Goal: Contribute content: Contribute content

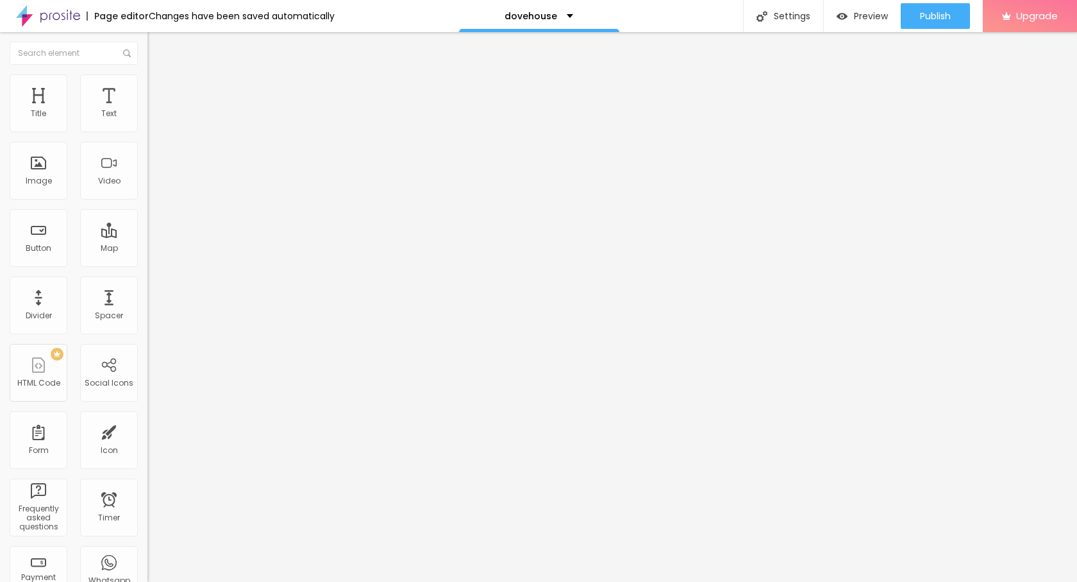
click at [147, 110] on span "Add image" at bounding box center [173, 104] width 53 height 11
click at [147, 80] on img at bounding box center [153, 80] width 12 height 12
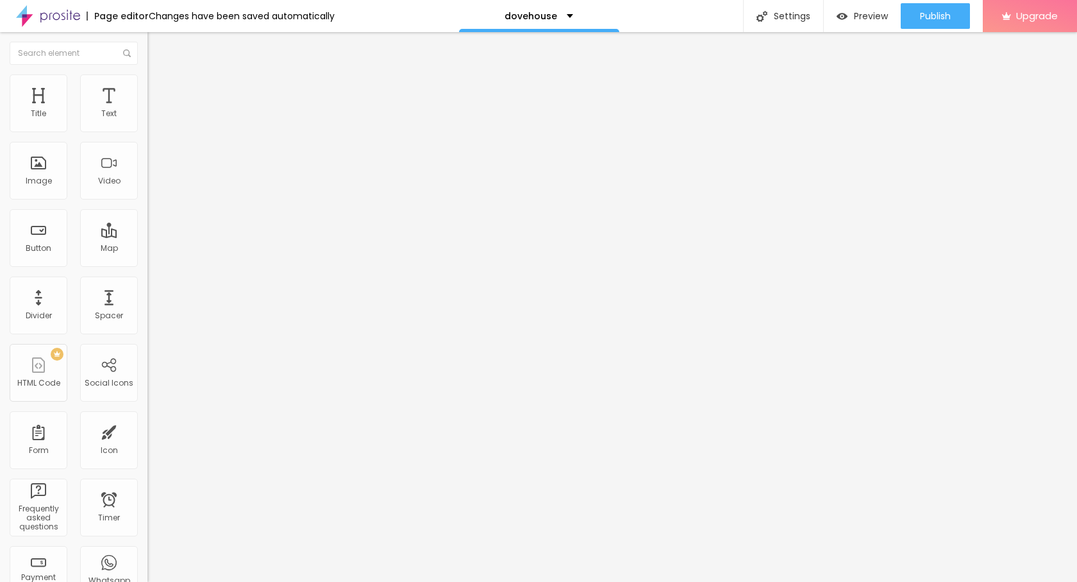
type input "95"
type input "80"
type input "50"
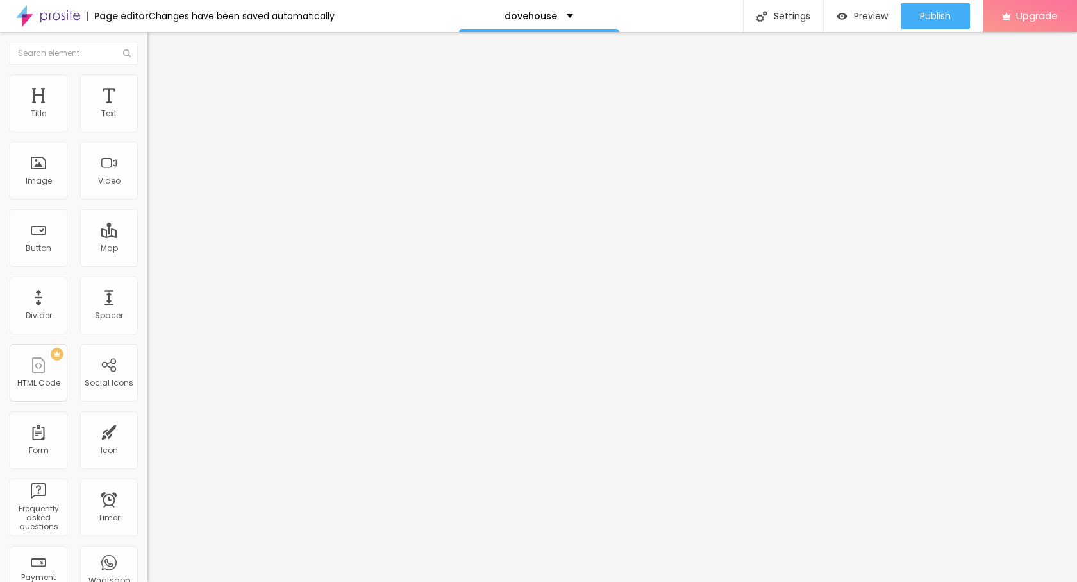
type input "50"
type input "40"
type input "35"
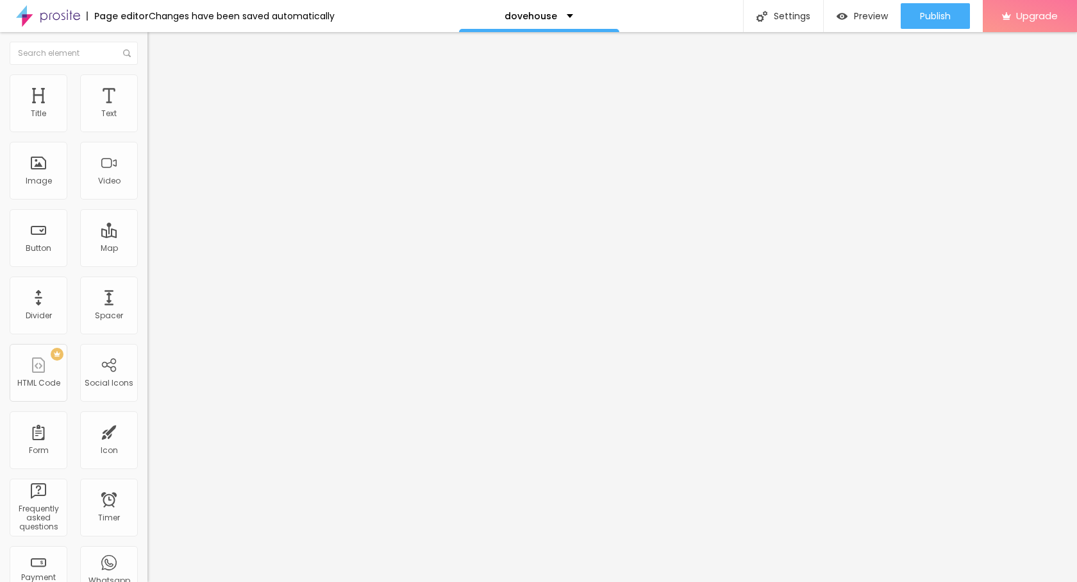
type input "25"
type input "20"
type input "35"
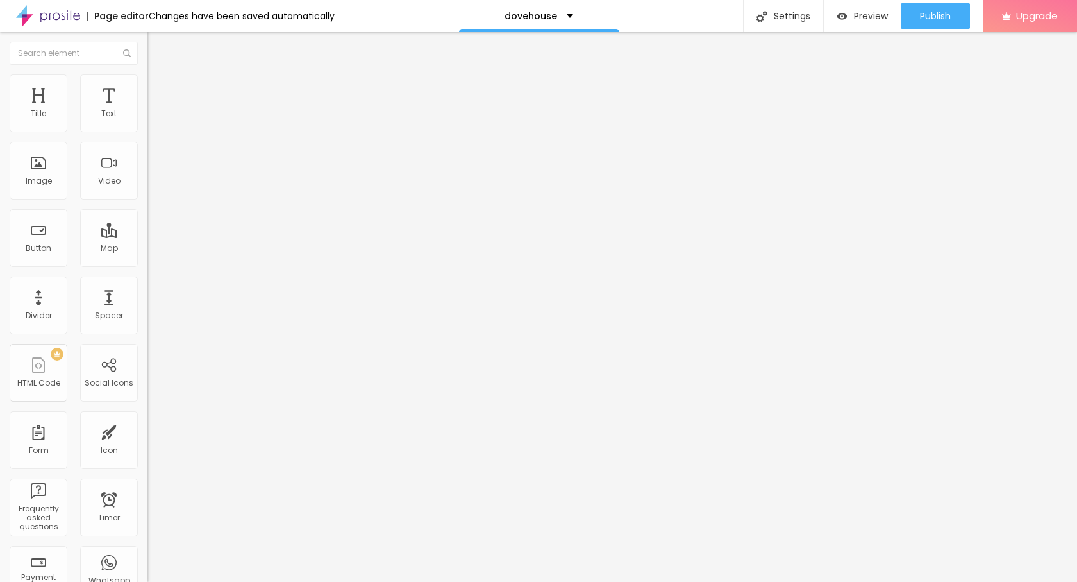
type input "35"
type input "40"
type input "60"
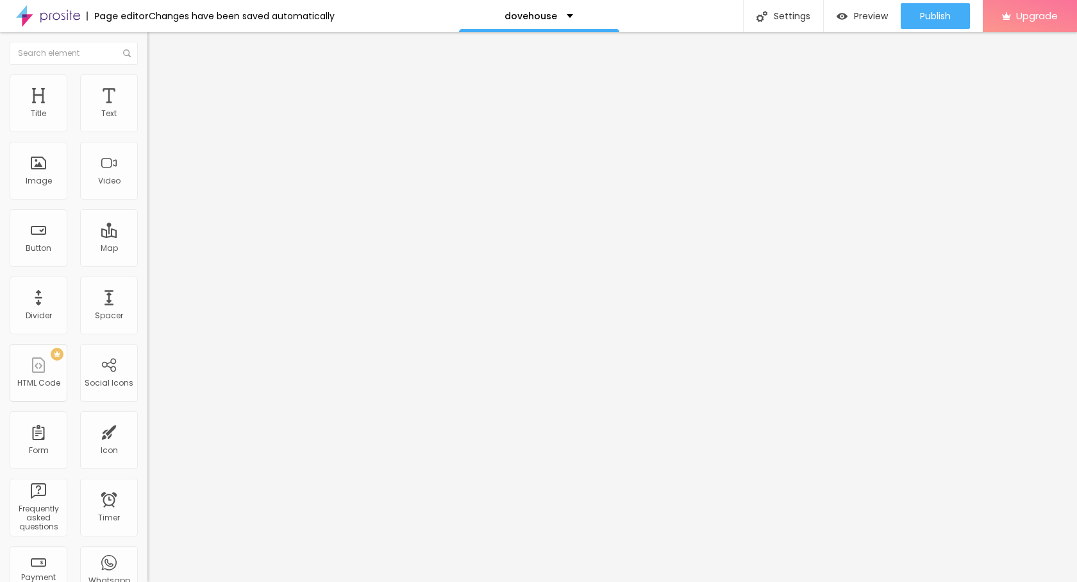
type input "70"
type input "80"
type input "85"
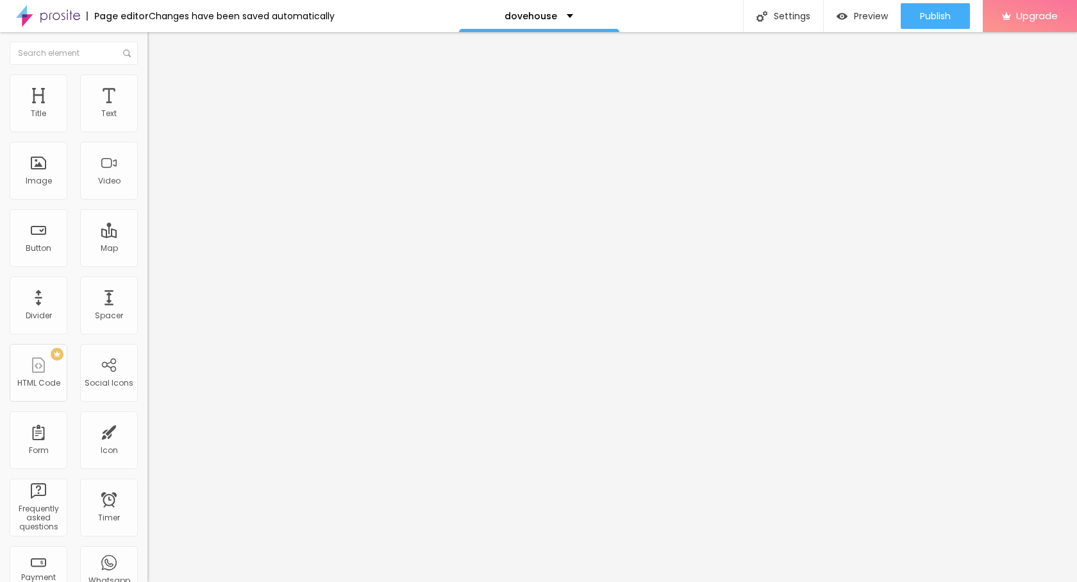
type input "85"
type input "90"
type input "100"
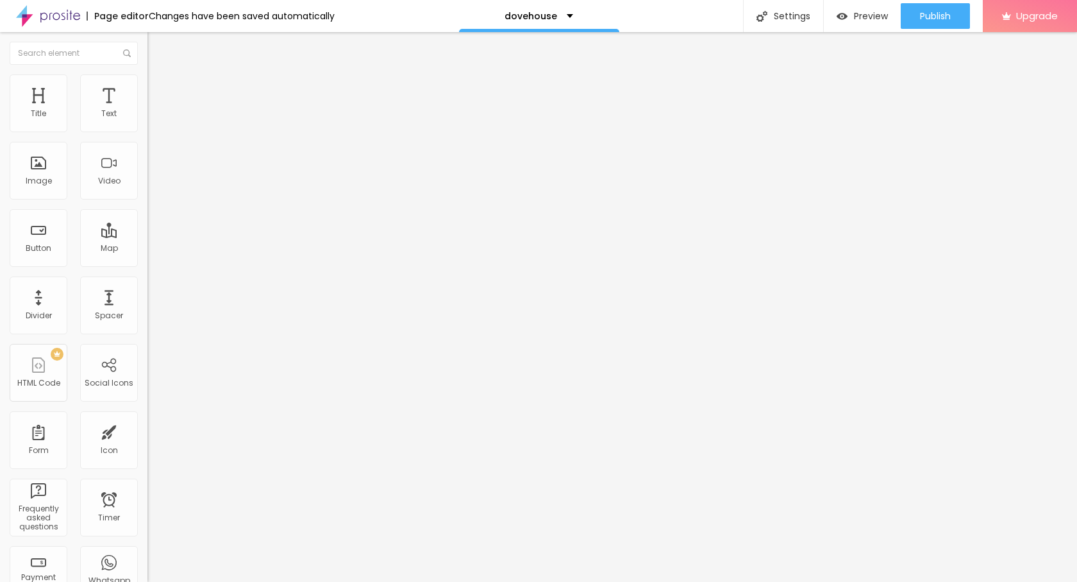
drag, startPoint x: 133, startPoint y: 135, endPoint x: 170, endPoint y: 133, distance: 36.6
click at [170, 131] on input "range" at bounding box center [188, 126] width 83 height 10
type input "95"
type input "75"
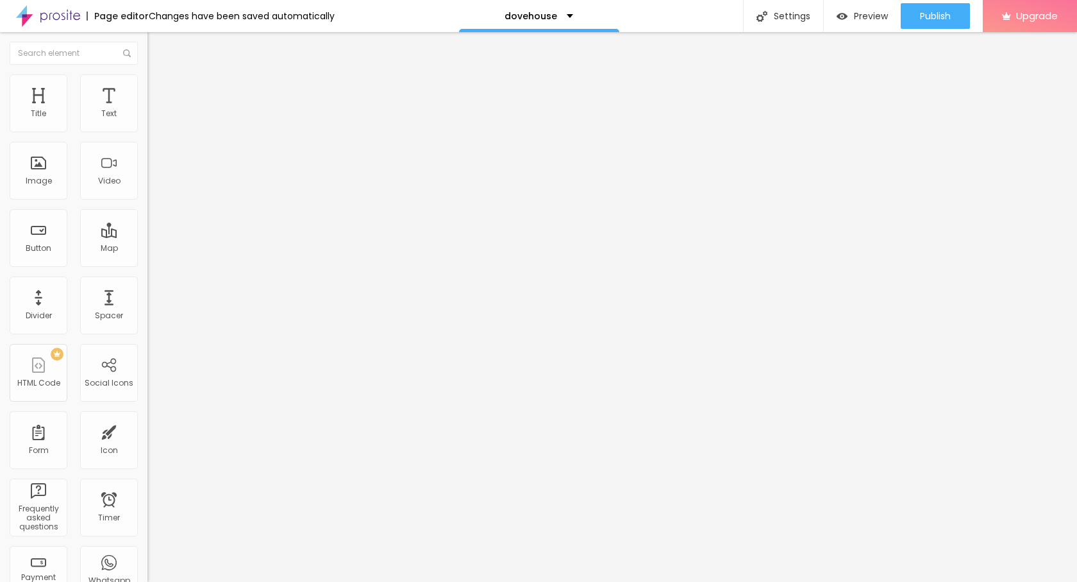
type input "75"
type input "70"
type input "65"
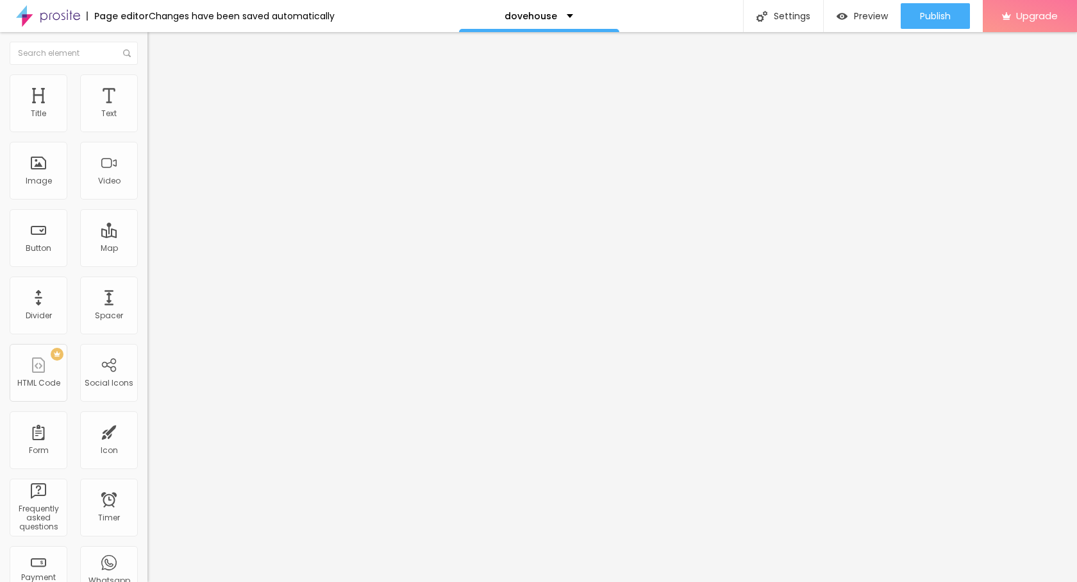
type input "60"
type input "55"
type input "45"
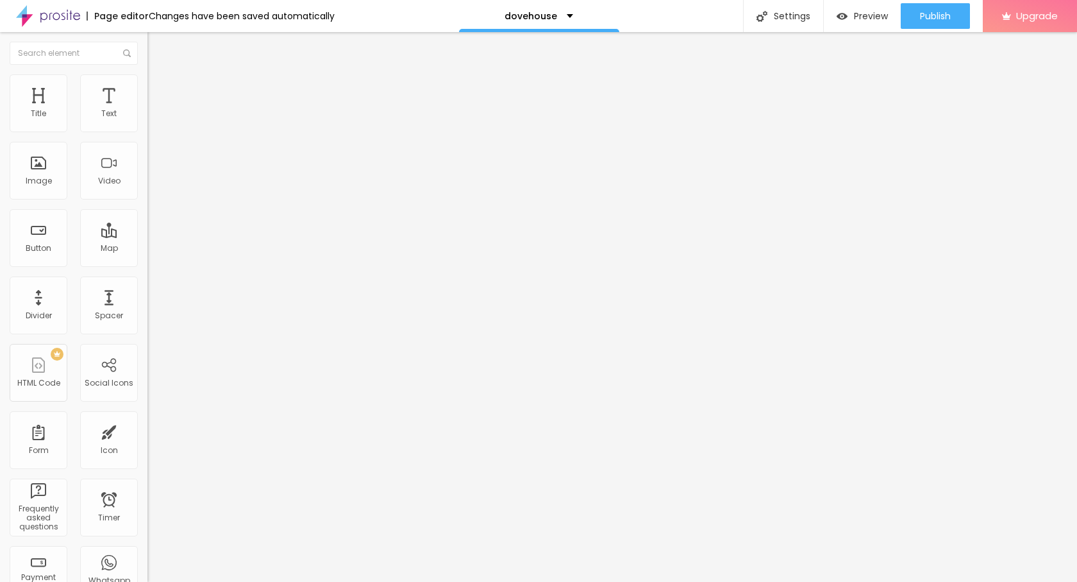
type input "45"
type input "40"
type input "35"
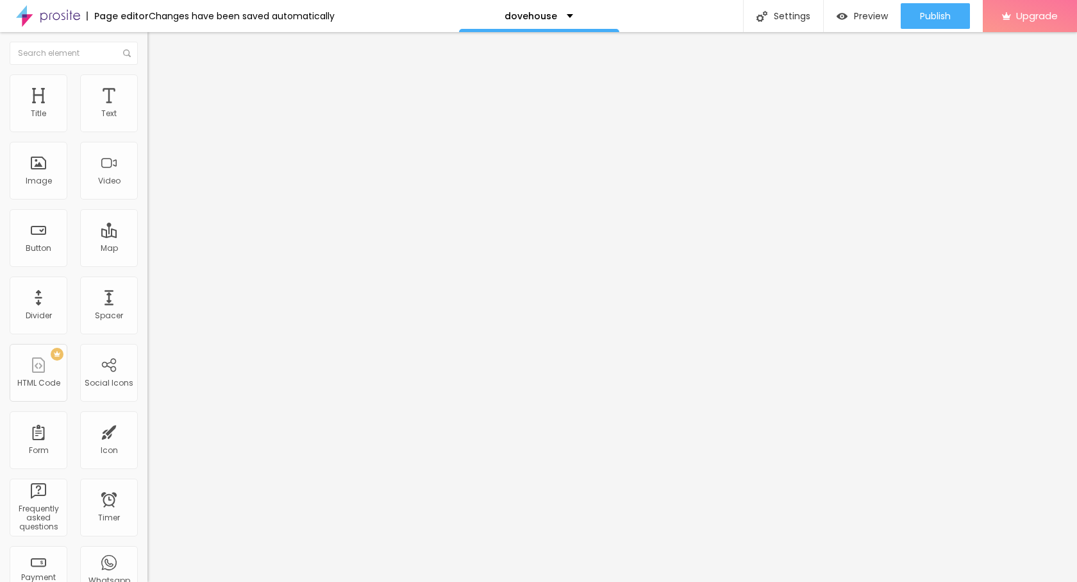
type input "30"
type input "25"
type input "20"
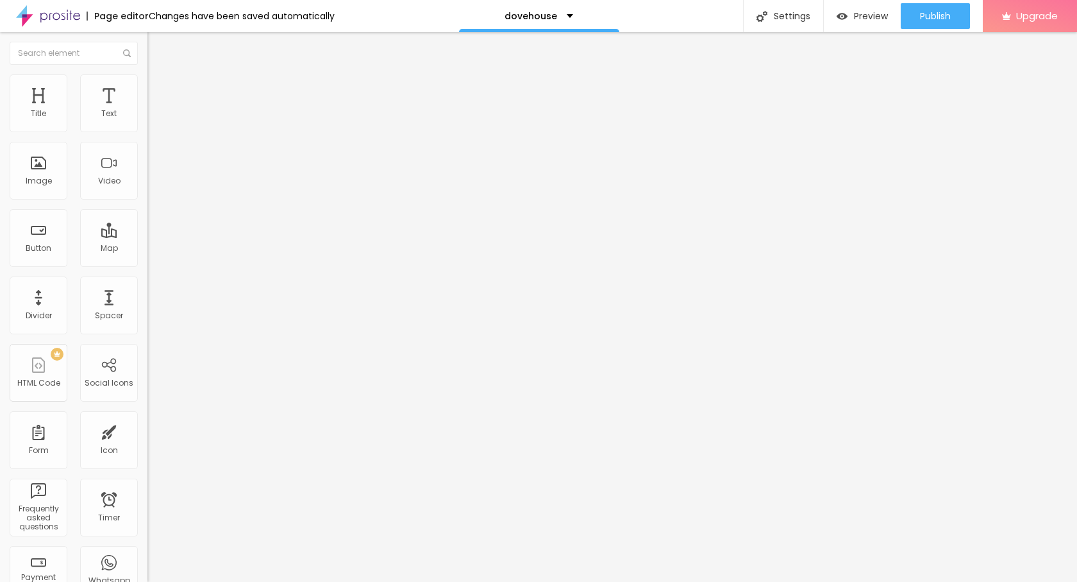
drag, startPoint x: 133, startPoint y: 138, endPoint x: 29, endPoint y: 135, distance: 103.9
type input "20"
click at [147, 131] on input "range" at bounding box center [188, 126] width 83 height 10
click at [147, 327] on div "Edit Image Content Style Advanced Size 20 px % 0 Border radius Shadow DISABLED …" at bounding box center [220, 306] width 147 height 549
click at [157, 49] on img "button" at bounding box center [162, 47] width 10 height 10
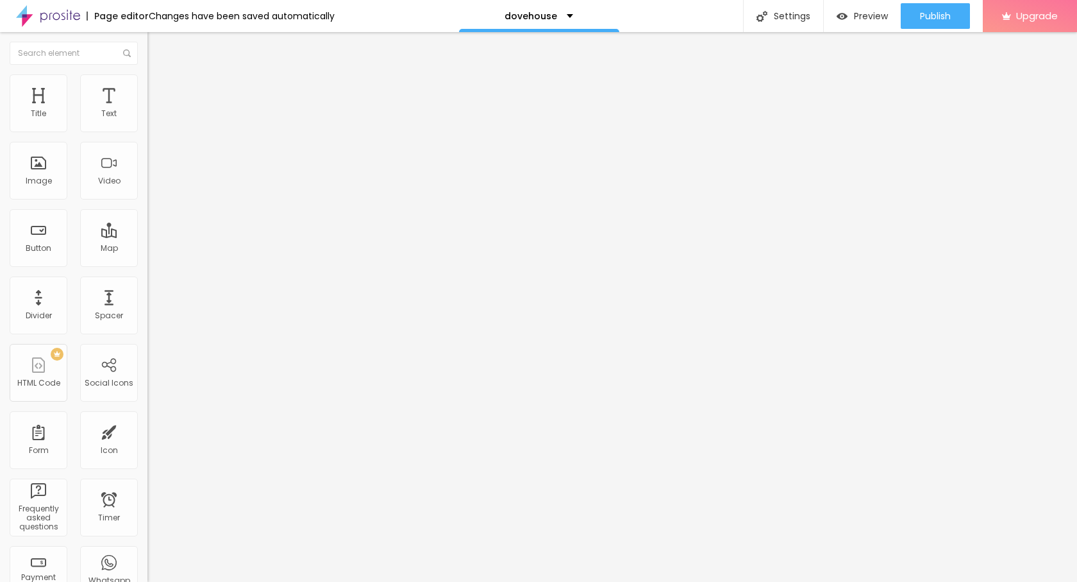
click at [153, 119] on icon "button" at bounding box center [157, 116] width 8 height 8
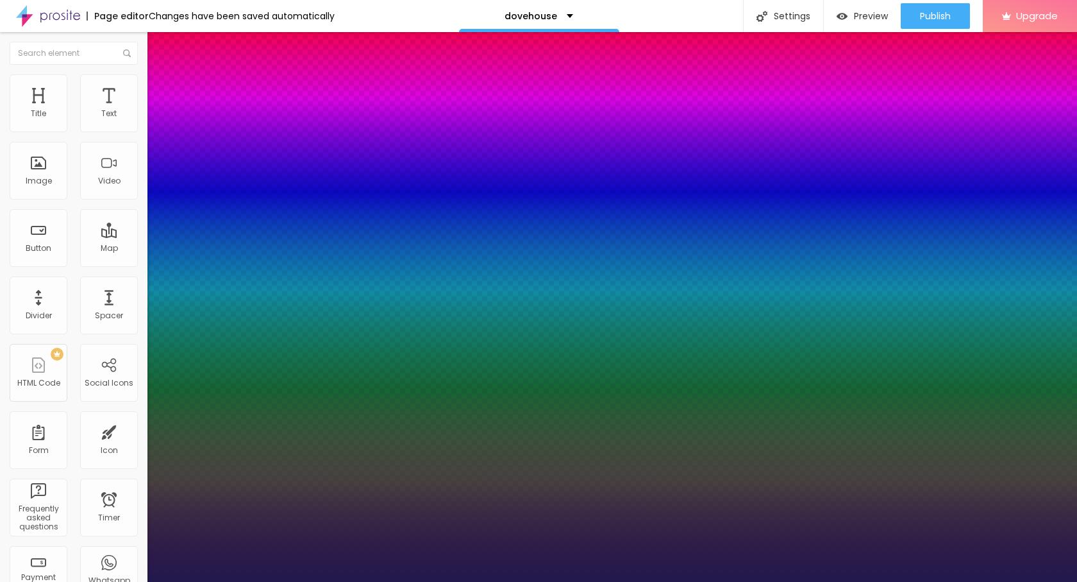
type input "1"
type input "21"
type input "1"
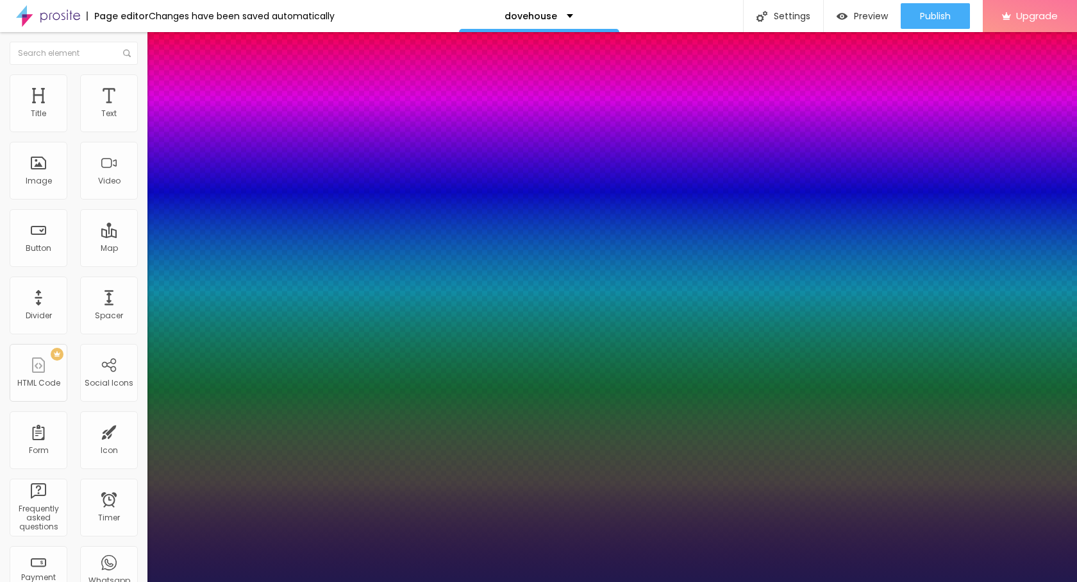
type input "21"
type input "1"
type input "26"
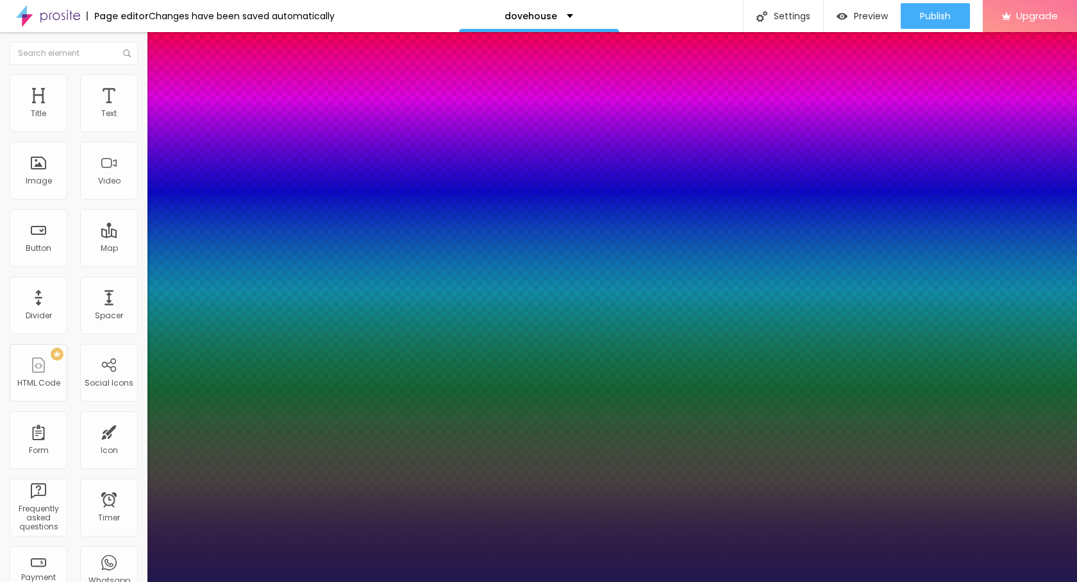
type input "26"
type input "1"
type input "26"
click at [62, 581] on div at bounding box center [538, 582] width 1077 height 0
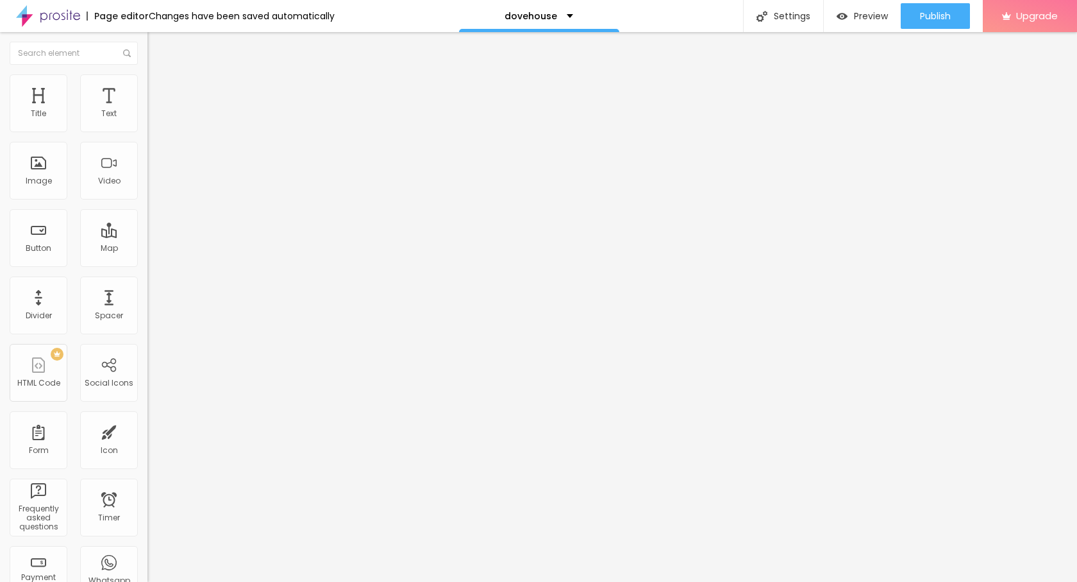
click at [147, 50] on button "Edit Text" at bounding box center [220, 46] width 147 height 29
click at [147, 121] on input "Click me" at bounding box center [224, 114] width 154 height 13
paste input "→ VIEW DOCUMENT HERE"
type input "→ VIEW DOCUMENT HERE"
click at [147, 263] on input "https://" at bounding box center [224, 257] width 154 height 13
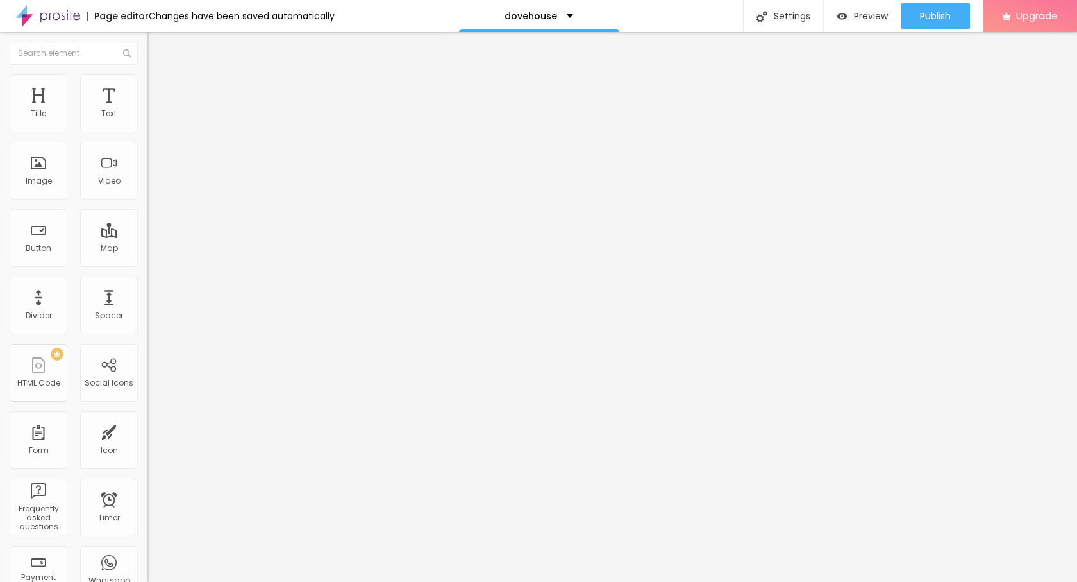
paste input "dovehouse.allianscesvc.com/"
type input "https://dovehouse.allianscesvc.com/"
click at [945, 8] on div "Publish" at bounding box center [935, 16] width 31 height 26
